Goal: Task Accomplishment & Management: Manage account settings

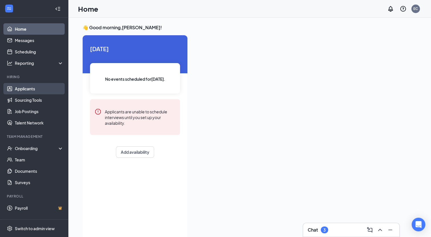
click at [32, 86] on link "Applicants" at bounding box center [39, 88] width 49 height 11
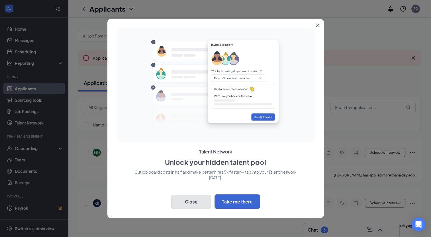
click at [187, 202] on button "Close" at bounding box center [191, 202] width 40 height 14
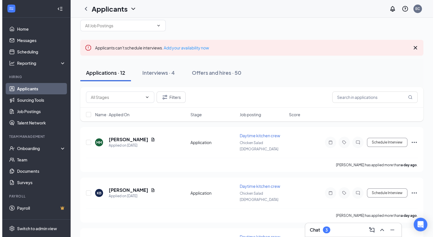
scroll to position [1, 0]
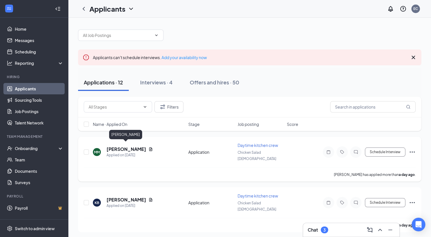
click at [122, 146] on h5 "[PERSON_NAME]" at bounding box center [126, 149] width 40 height 6
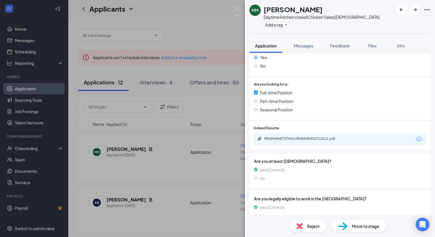
scroll to position [106, 0]
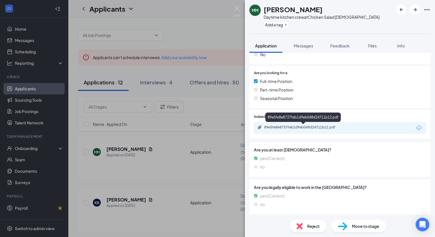
click at [300, 127] on div "89e5fe8e8737feb1d9eb048d24711b12.pdf" at bounding box center [304, 127] width 80 height 5
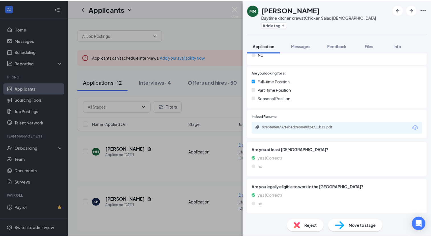
scroll to position [104, 0]
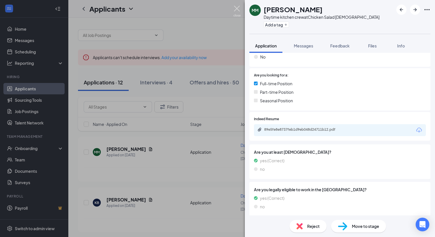
click at [239, 6] on img at bounding box center [236, 11] width 7 height 11
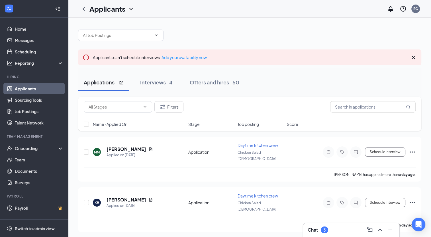
click at [319, 228] on div "Chat 3" at bounding box center [317, 230] width 20 height 7
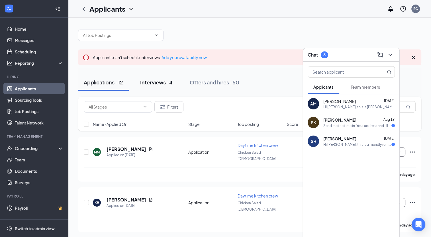
click at [166, 81] on div "Interviews · 4" at bounding box center [156, 82] width 32 height 7
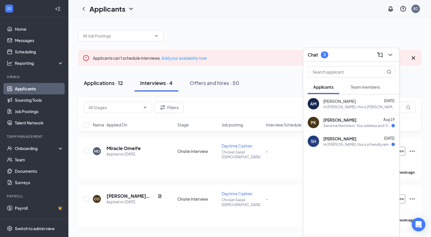
click at [112, 87] on button "Applications · 12" at bounding box center [103, 83] width 51 height 17
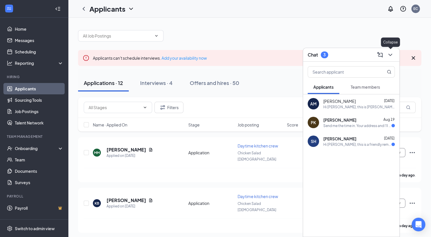
click at [392, 55] on icon "ChevronDown" at bounding box center [390, 55] width 7 height 7
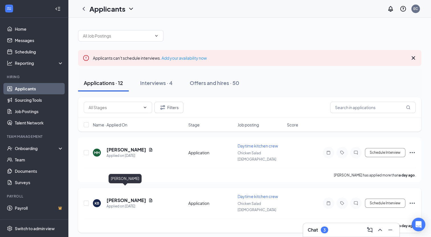
click at [116, 198] on h5 "[PERSON_NAME]" at bounding box center [126, 201] width 40 height 6
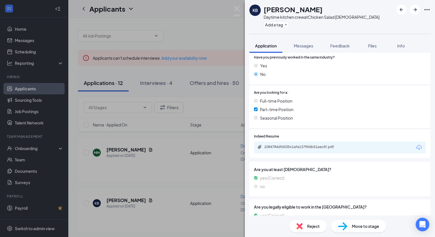
scroll to position [106, 0]
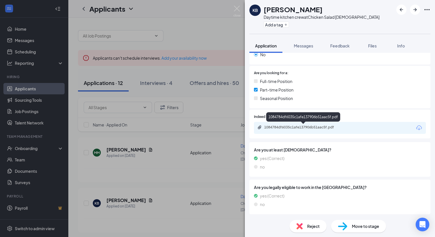
click at [308, 130] on div "1084784df6035c1afe137906b51aac5f.pdf" at bounding box center [303, 127] width 92 height 5
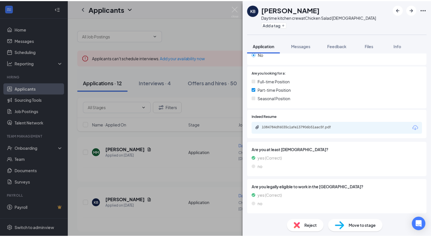
scroll to position [104, 0]
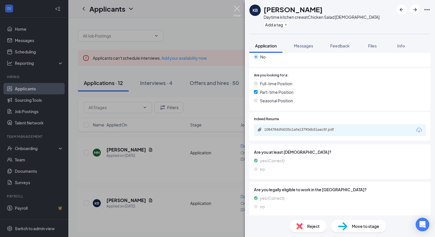
click at [237, 13] on img at bounding box center [236, 11] width 7 height 11
